Goal: Communication & Community: Answer question/provide support

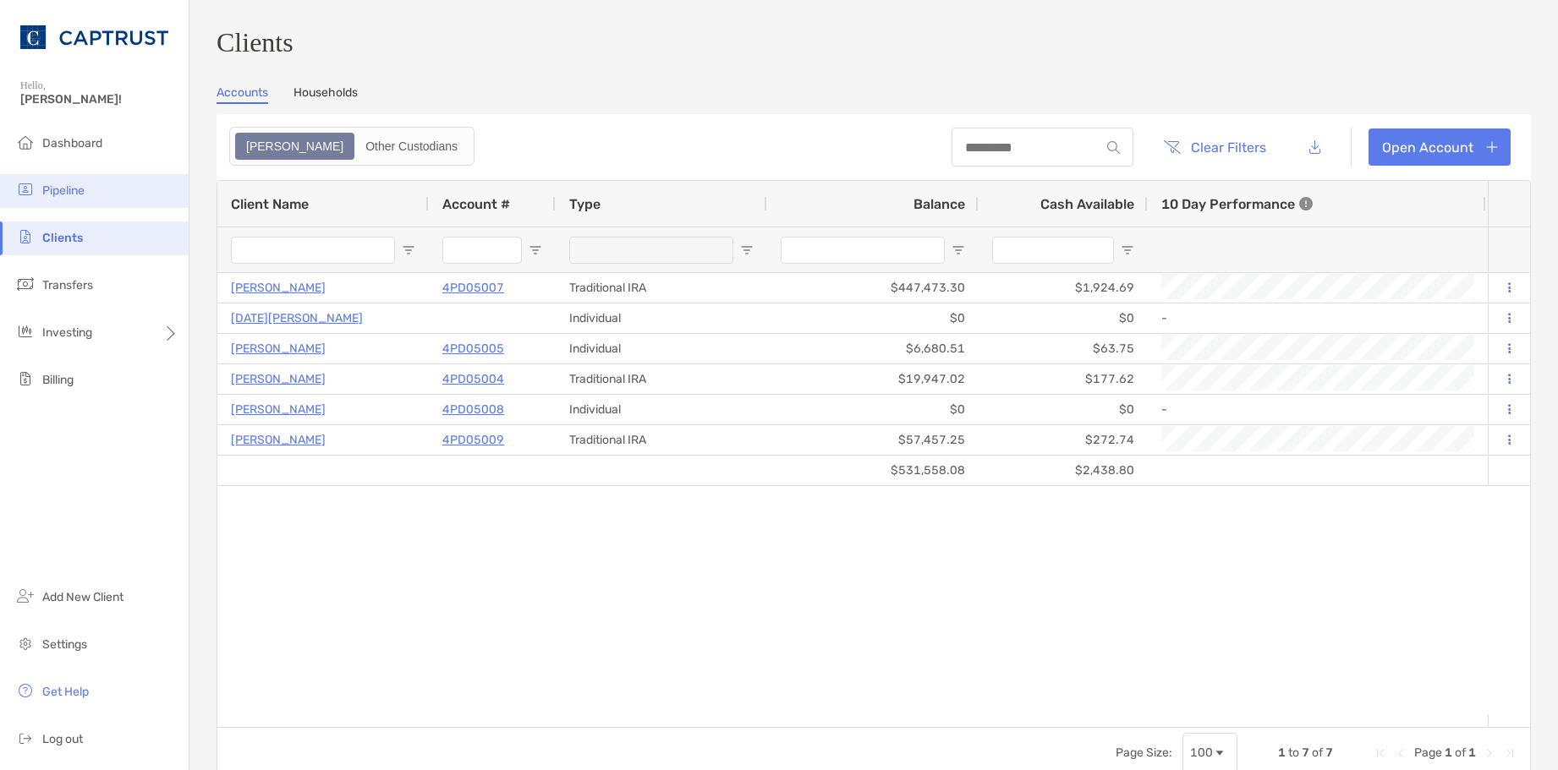
click at [66, 188] on span "Pipeline" at bounding box center [63, 191] width 42 height 14
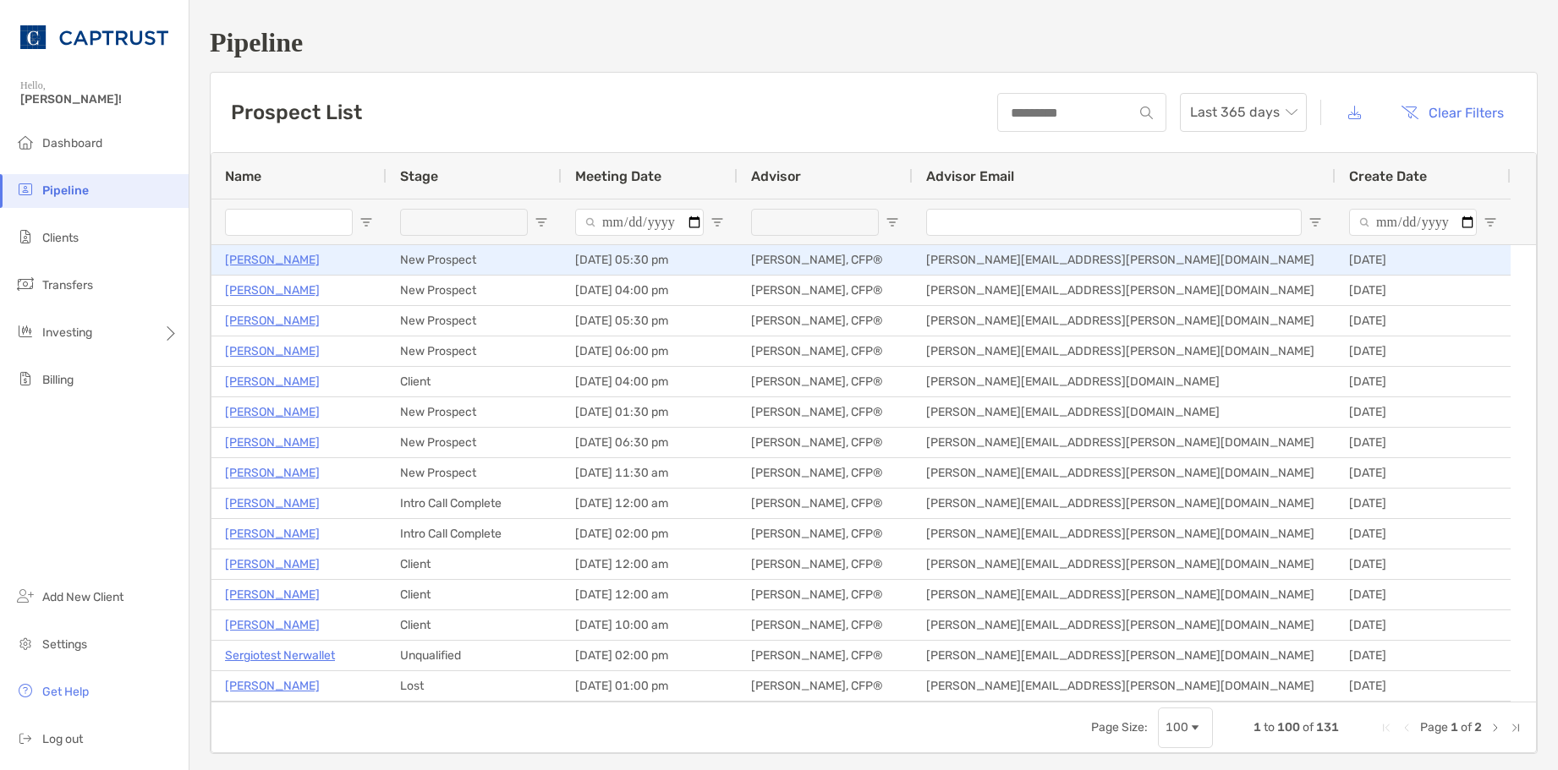
click at [263, 256] on p "[PERSON_NAME]" at bounding box center [272, 259] width 95 height 21
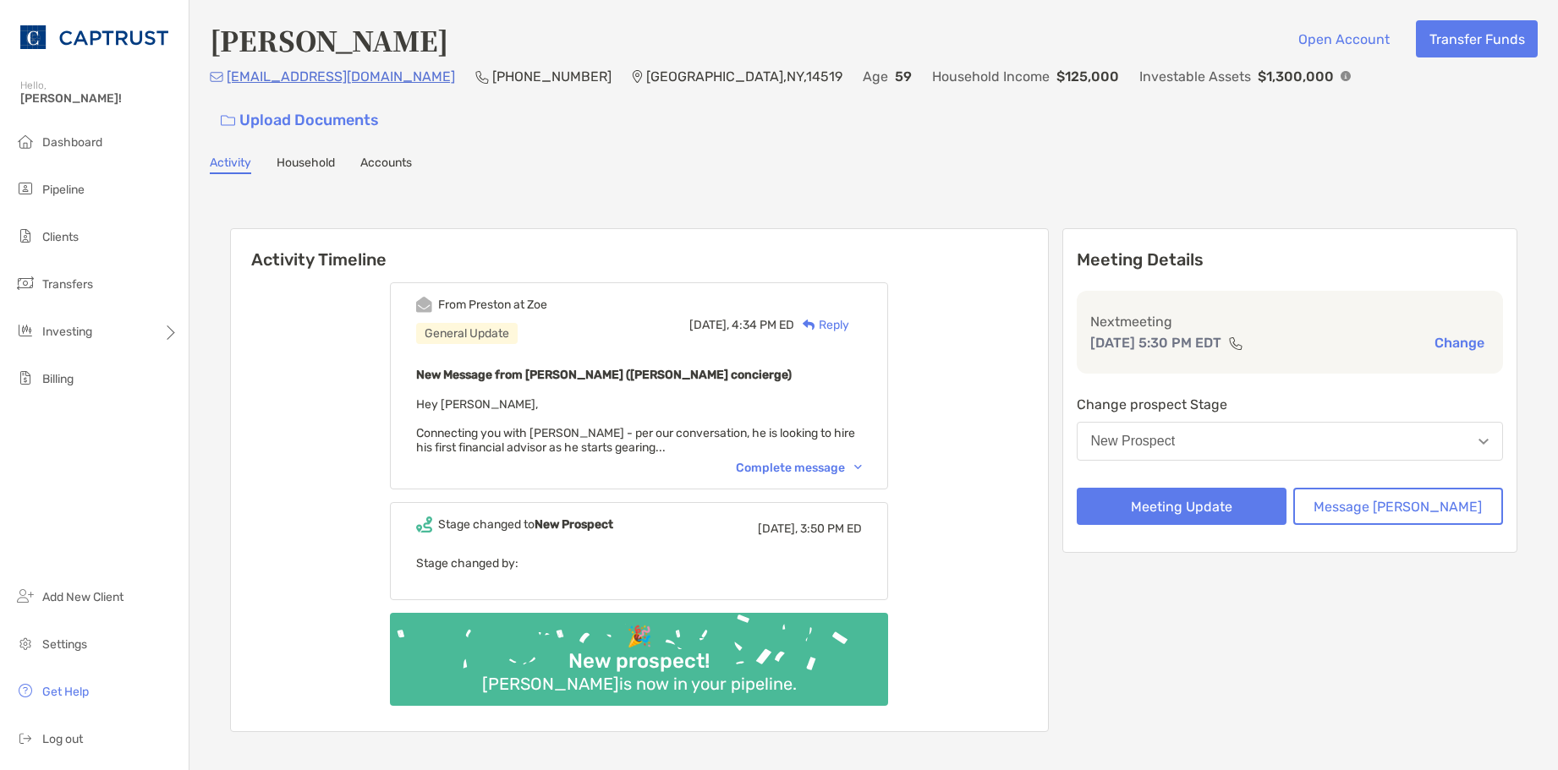
click at [847, 461] on div "Complete message" at bounding box center [799, 468] width 126 height 14
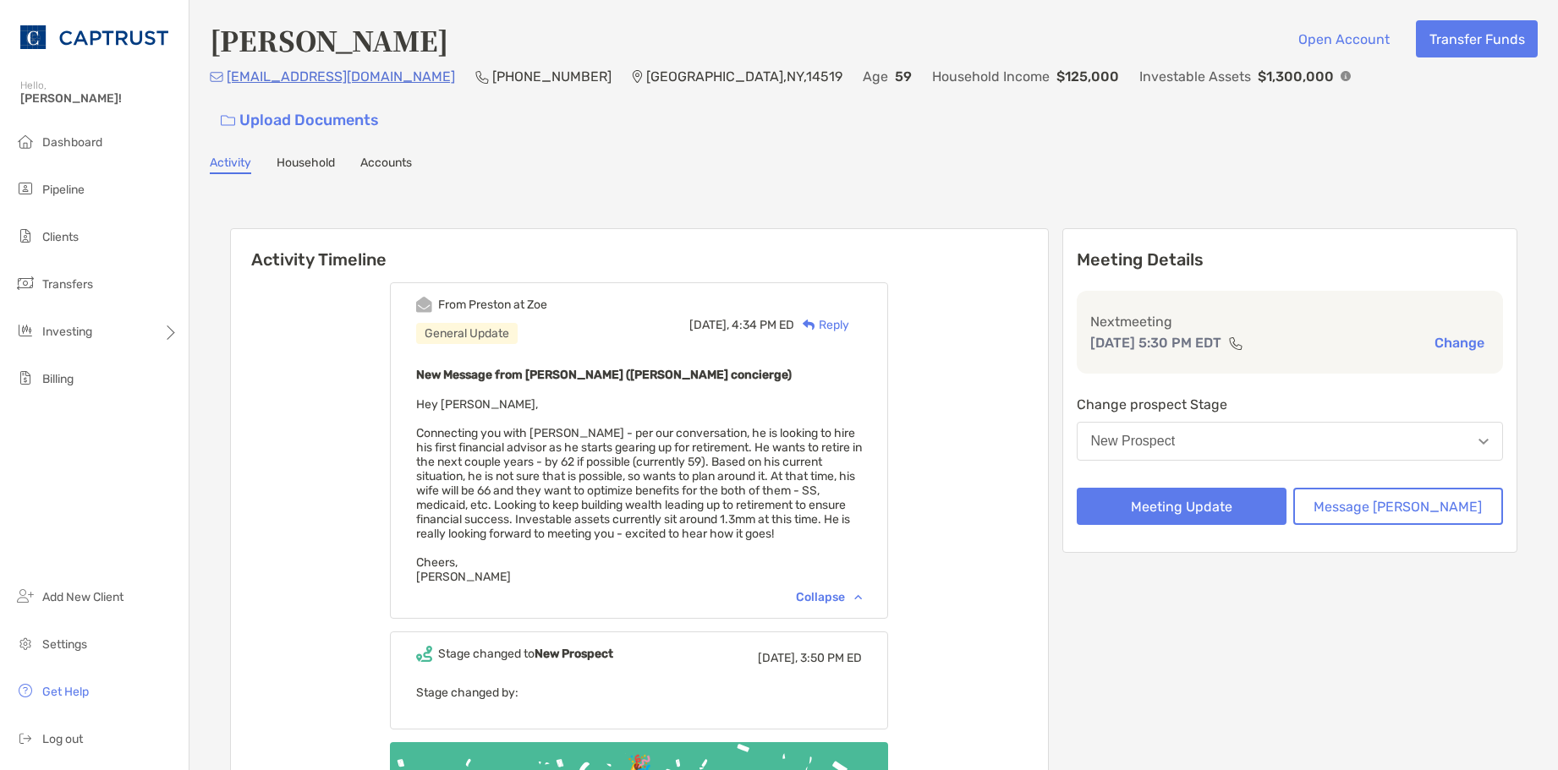
click at [849, 316] on div "Reply" at bounding box center [821, 325] width 55 height 18
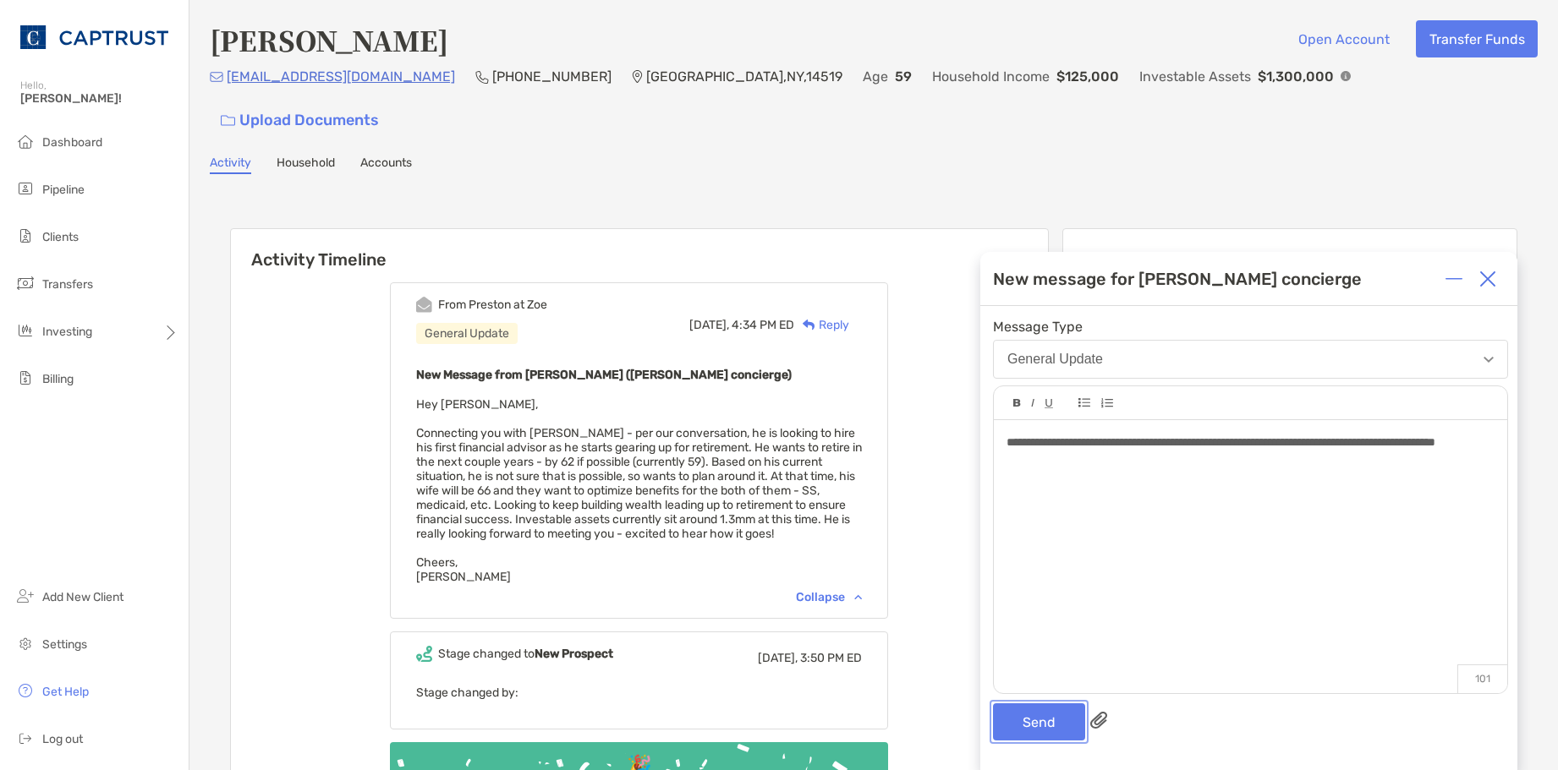
click at [1030, 721] on button "Send" at bounding box center [1039, 722] width 92 height 37
